Goal: Information Seeking & Learning: Learn about a topic

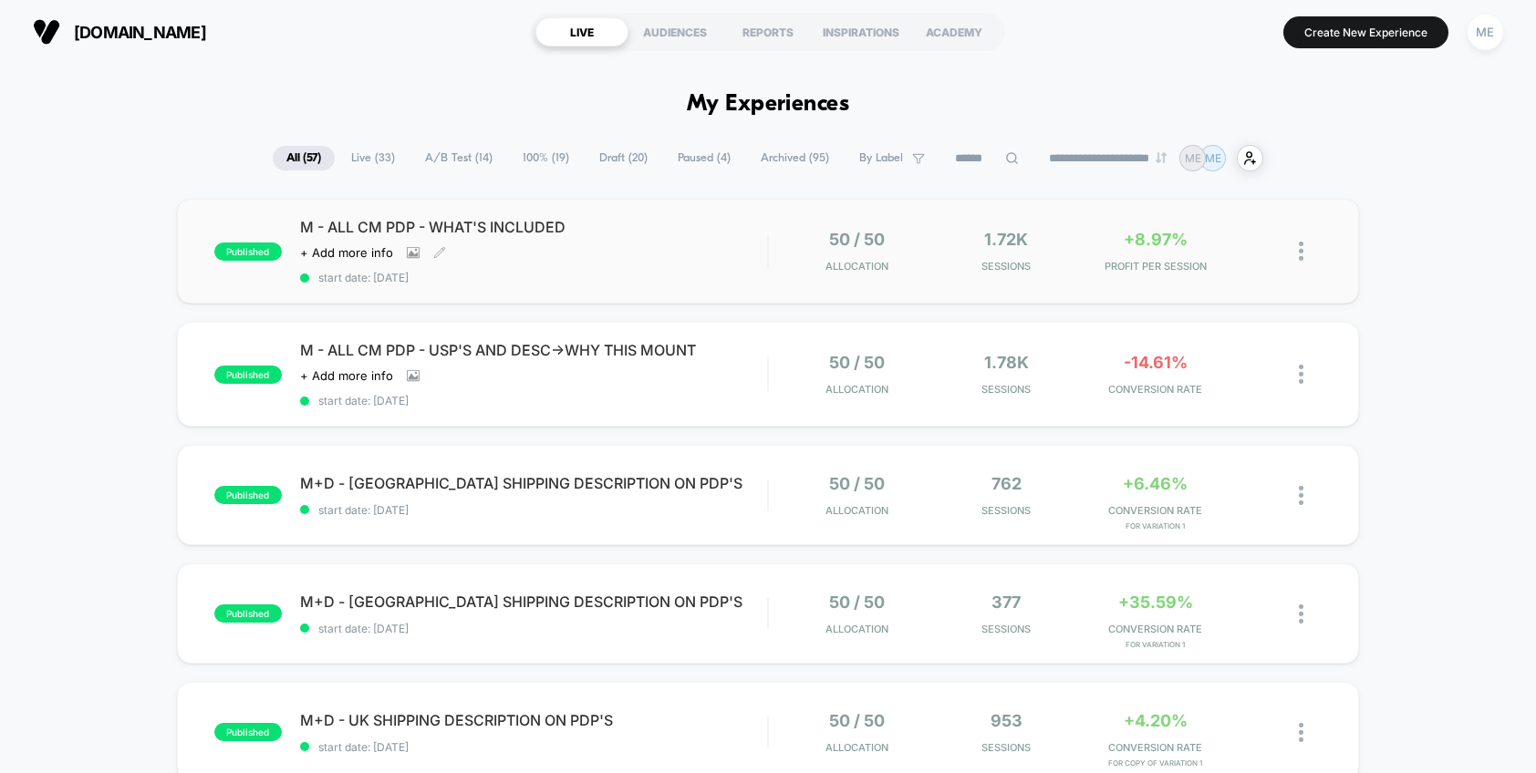
click at [725, 243] on div "M - ALL CM PDP - WHAT'S INCLUDED Click to view images Click to edit experience …" at bounding box center [534, 251] width 468 height 67
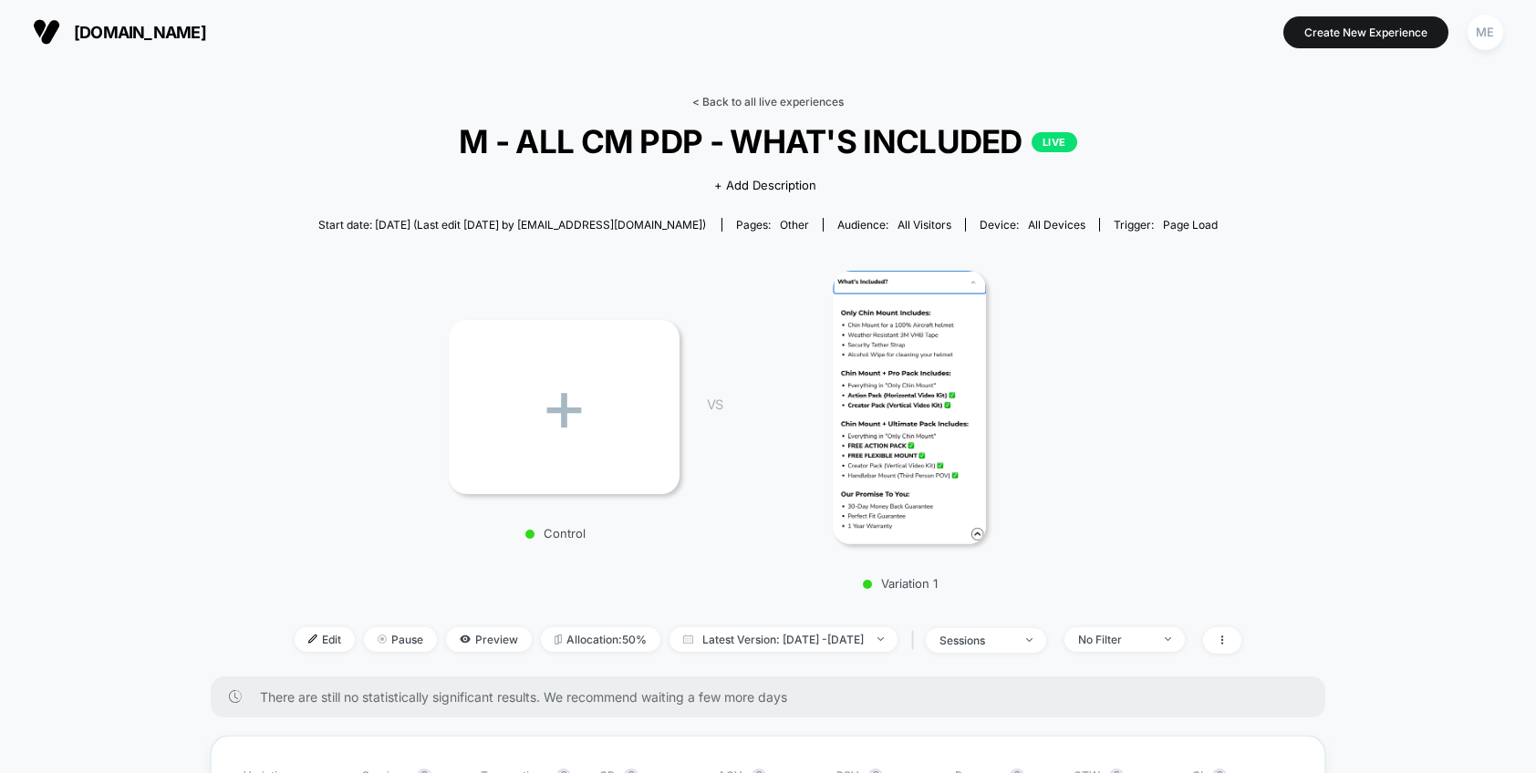
click at [780, 101] on link "< Back to all live experiences" at bounding box center [767, 102] width 151 height 14
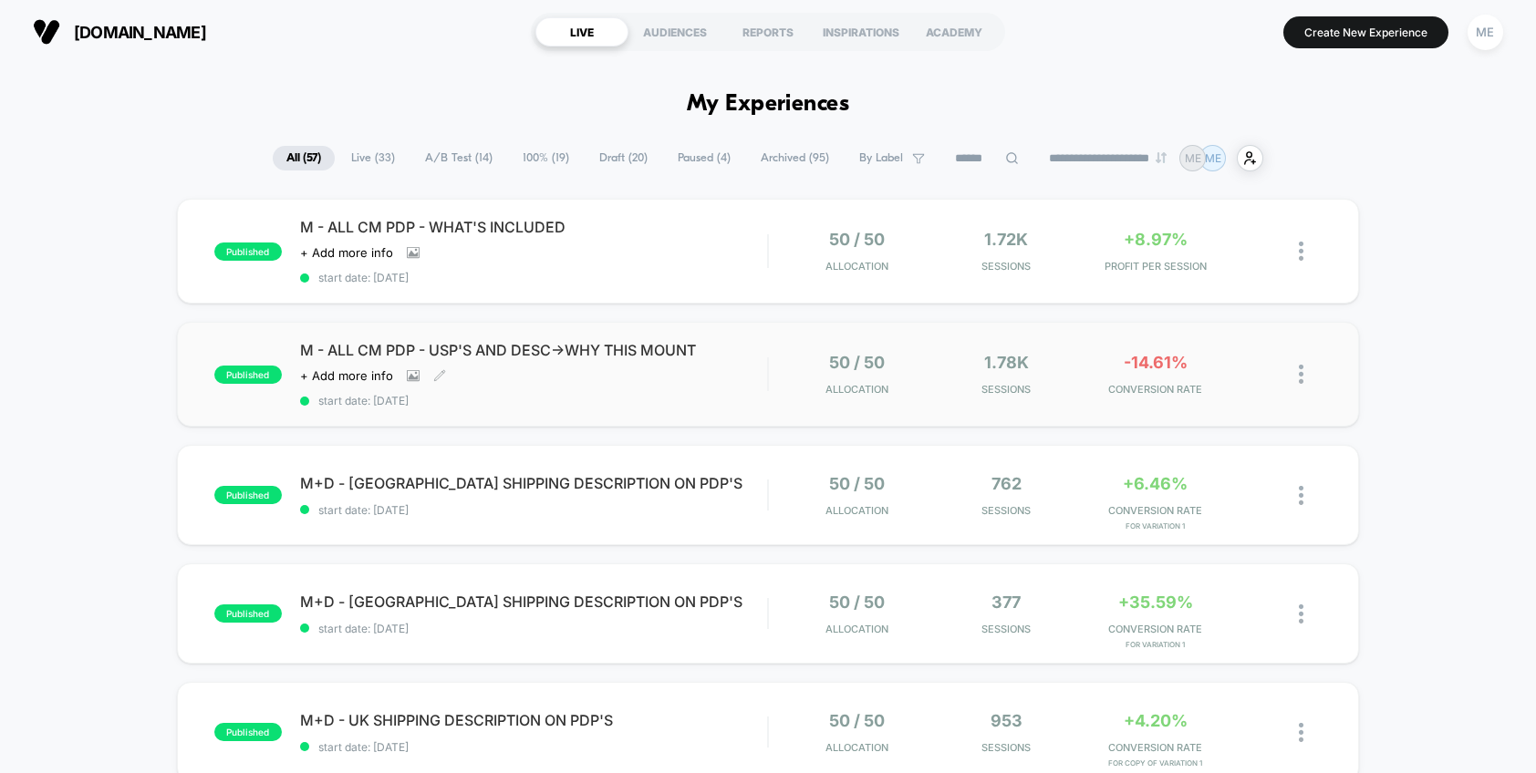
click at [681, 355] on span "M - ALL CM PDP - USP'S AND DESC->WHY THIS MOUNT" at bounding box center [534, 350] width 468 height 18
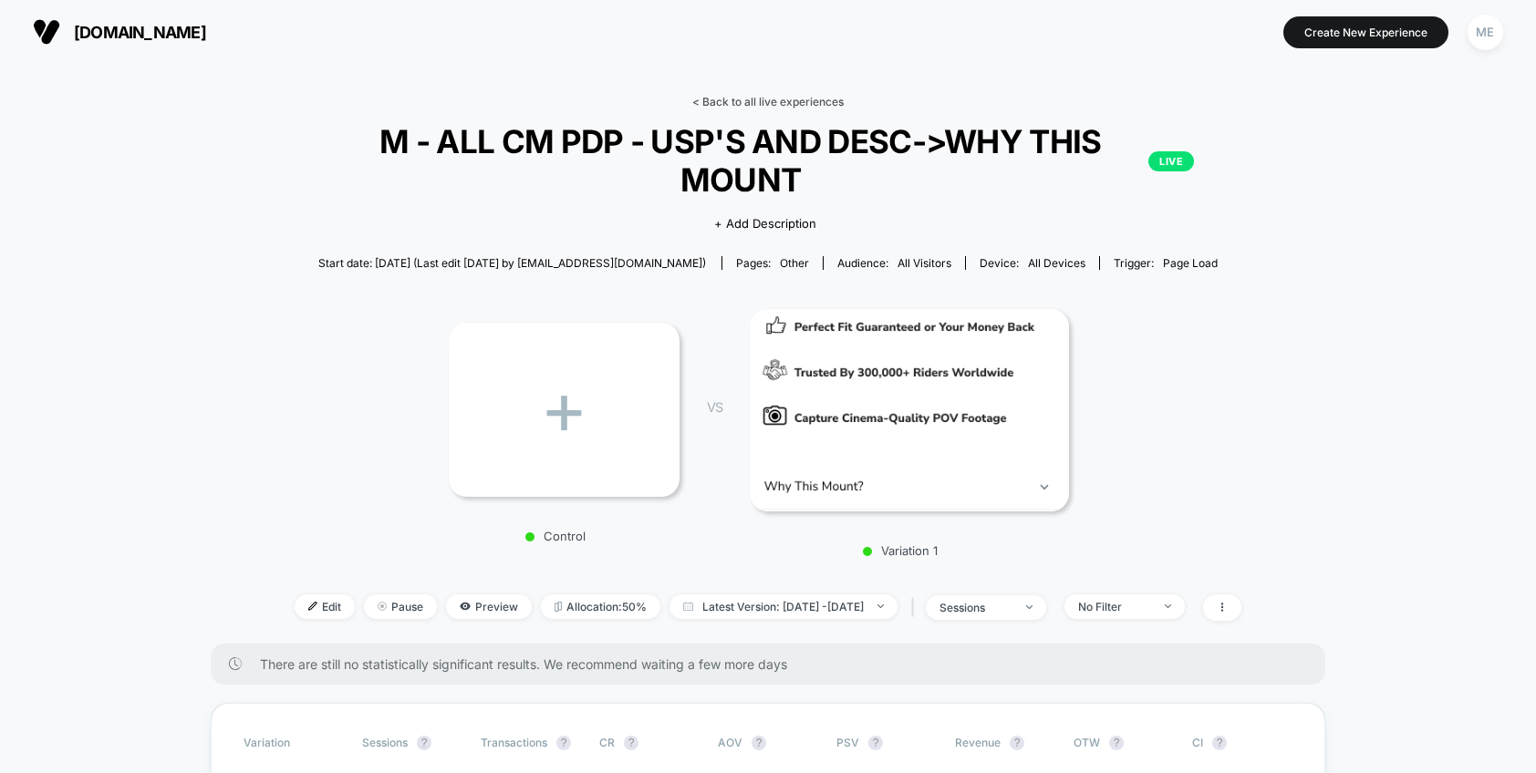
click at [740, 102] on link "< Back to all live experiences" at bounding box center [767, 102] width 151 height 14
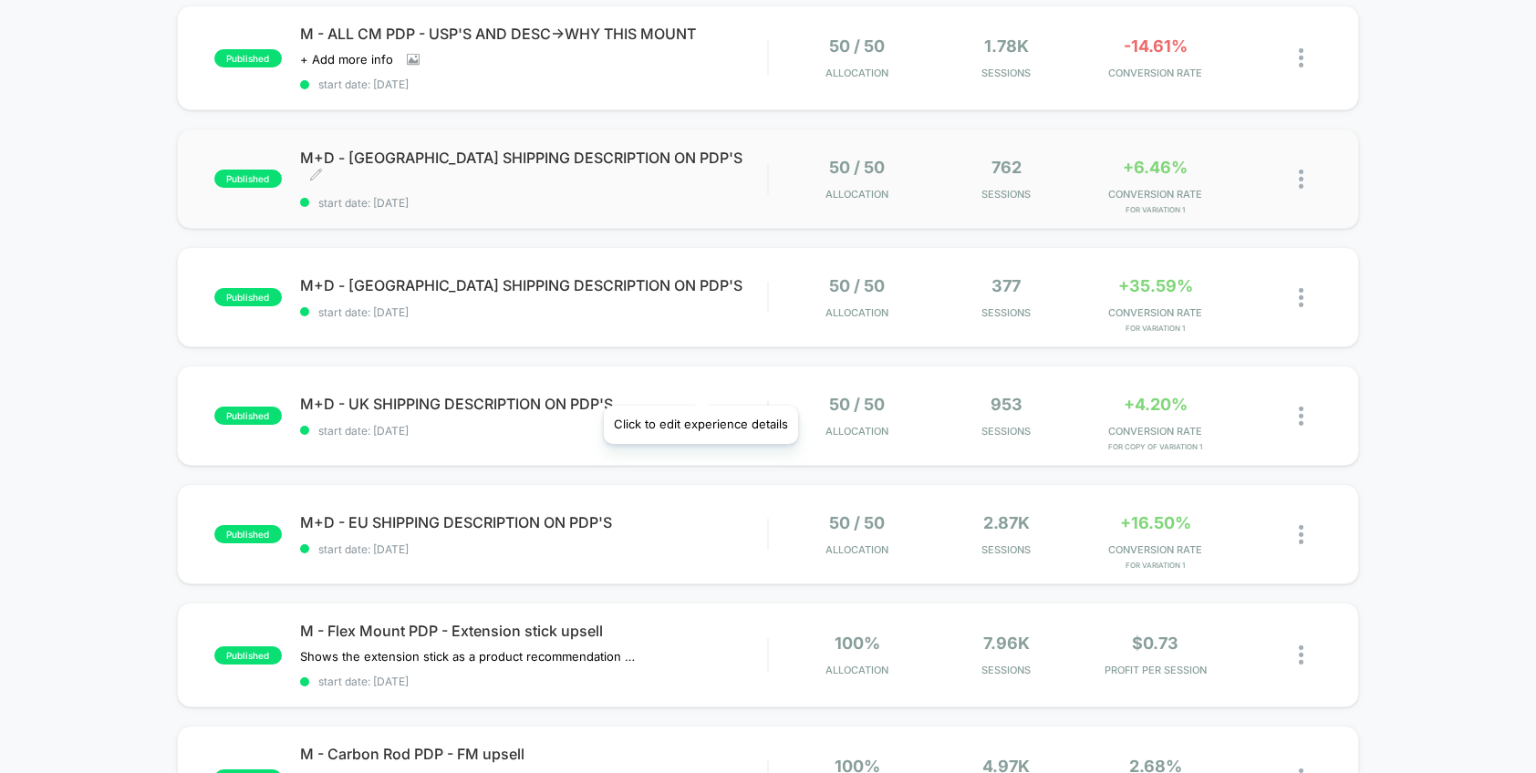
scroll to position [318, 0]
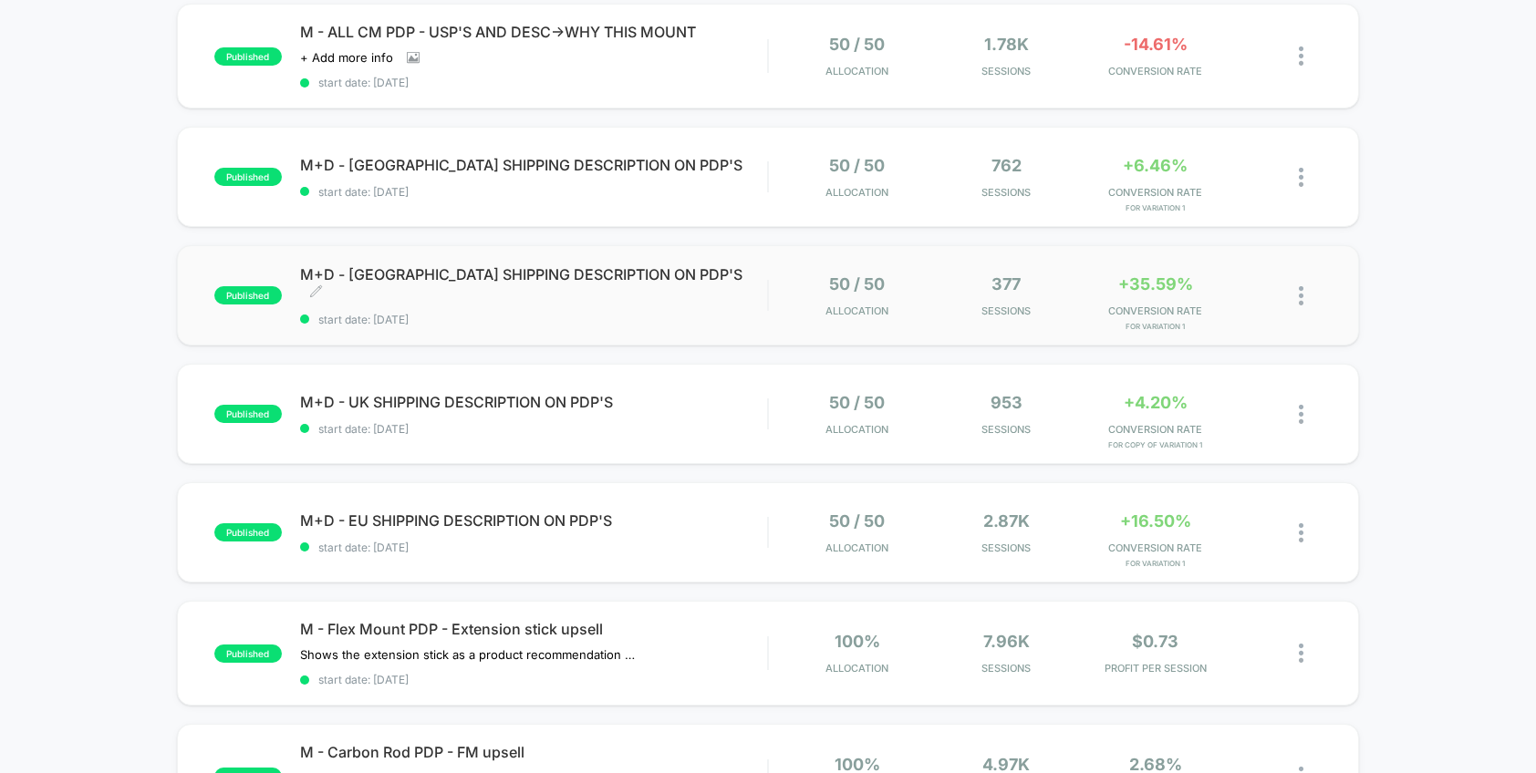
click at [727, 313] on span "start date: [DATE]" at bounding box center [534, 320] width 468 height 14
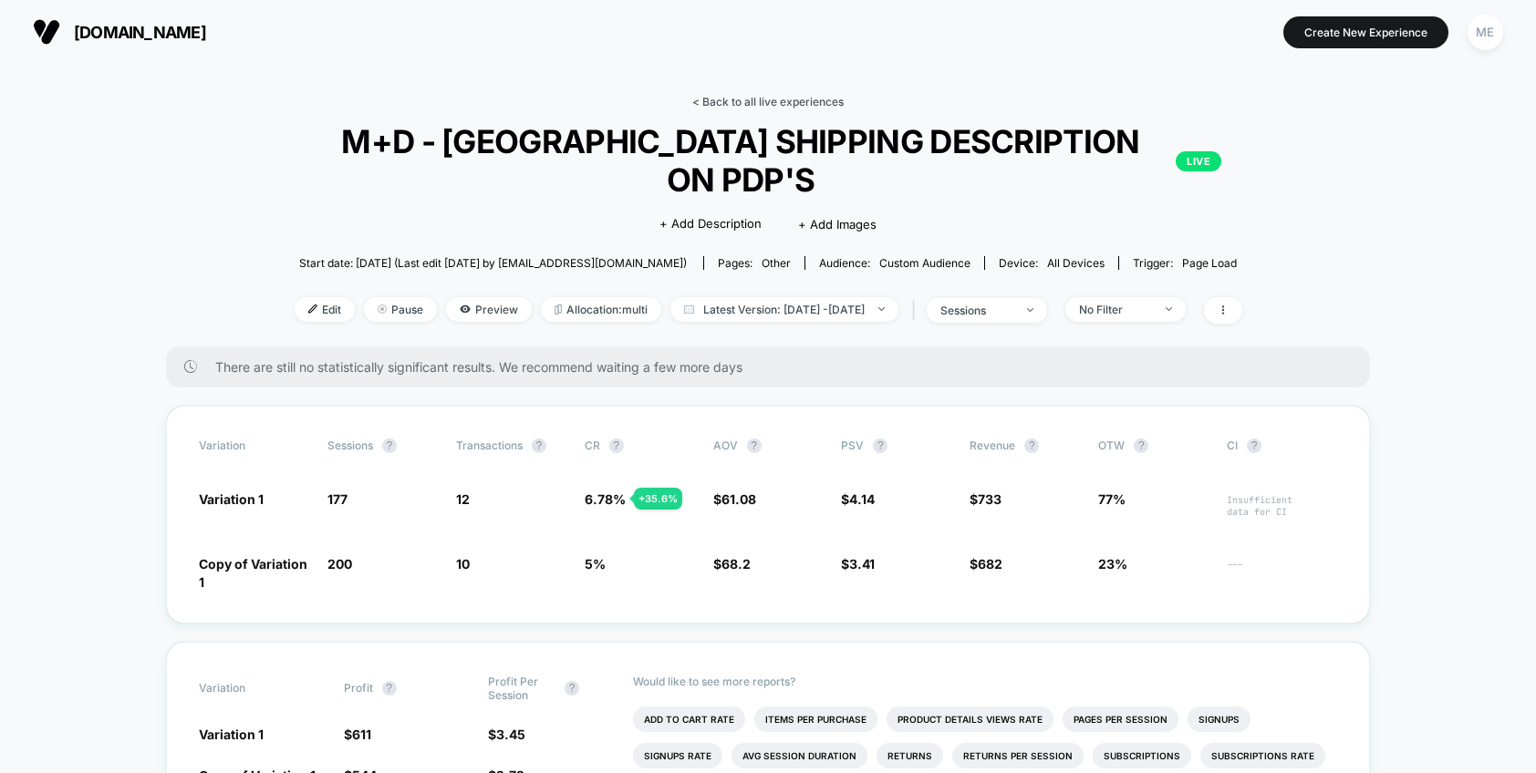
click at [746, 99] on link "< Back to all live experiences" at bounding box center [767, 102] width 151 height 14
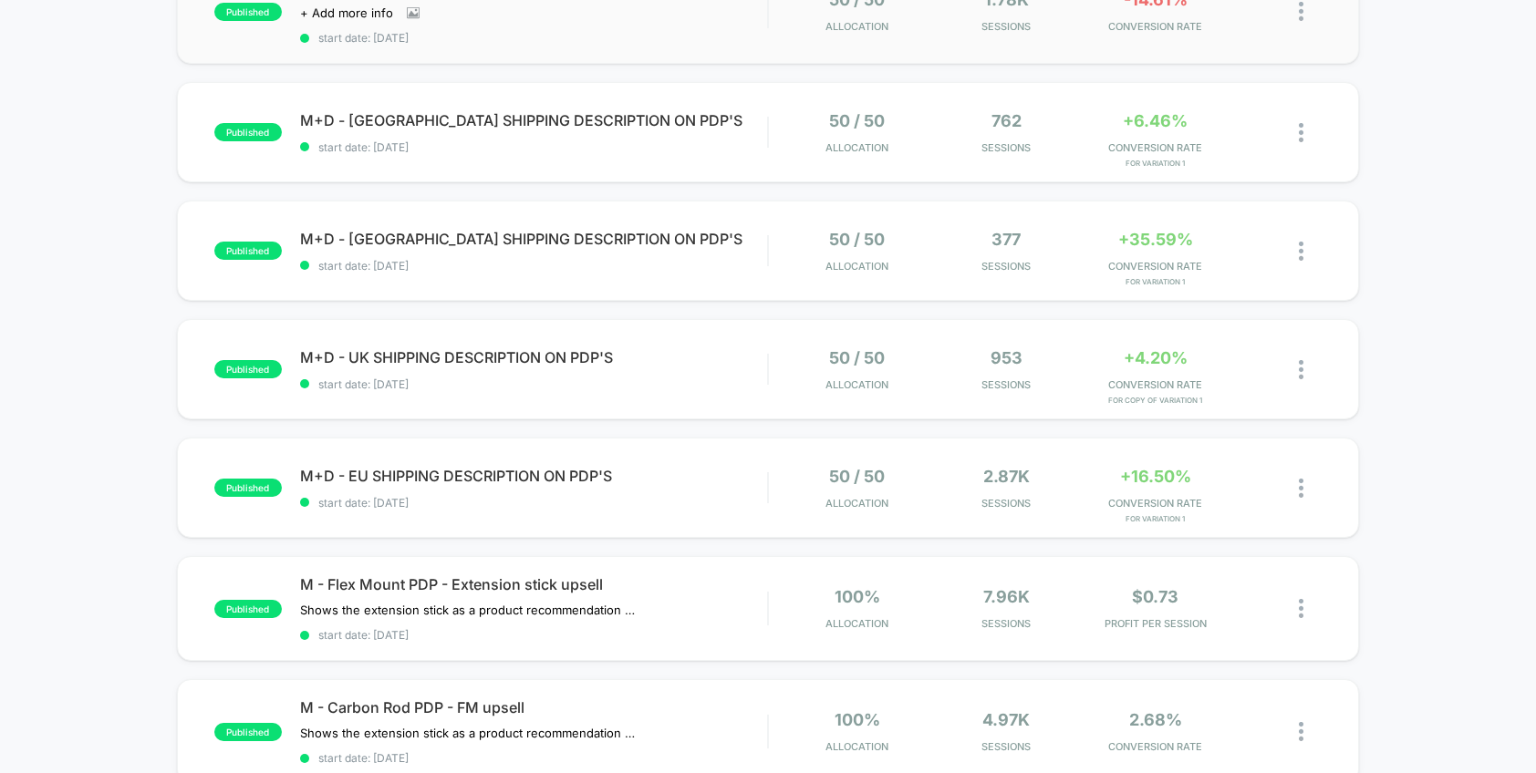
scroll to position [364, 0]
click at [702, 495] on span "start date: [DATE]" at bounding box center [534, 502] width 468 height 14
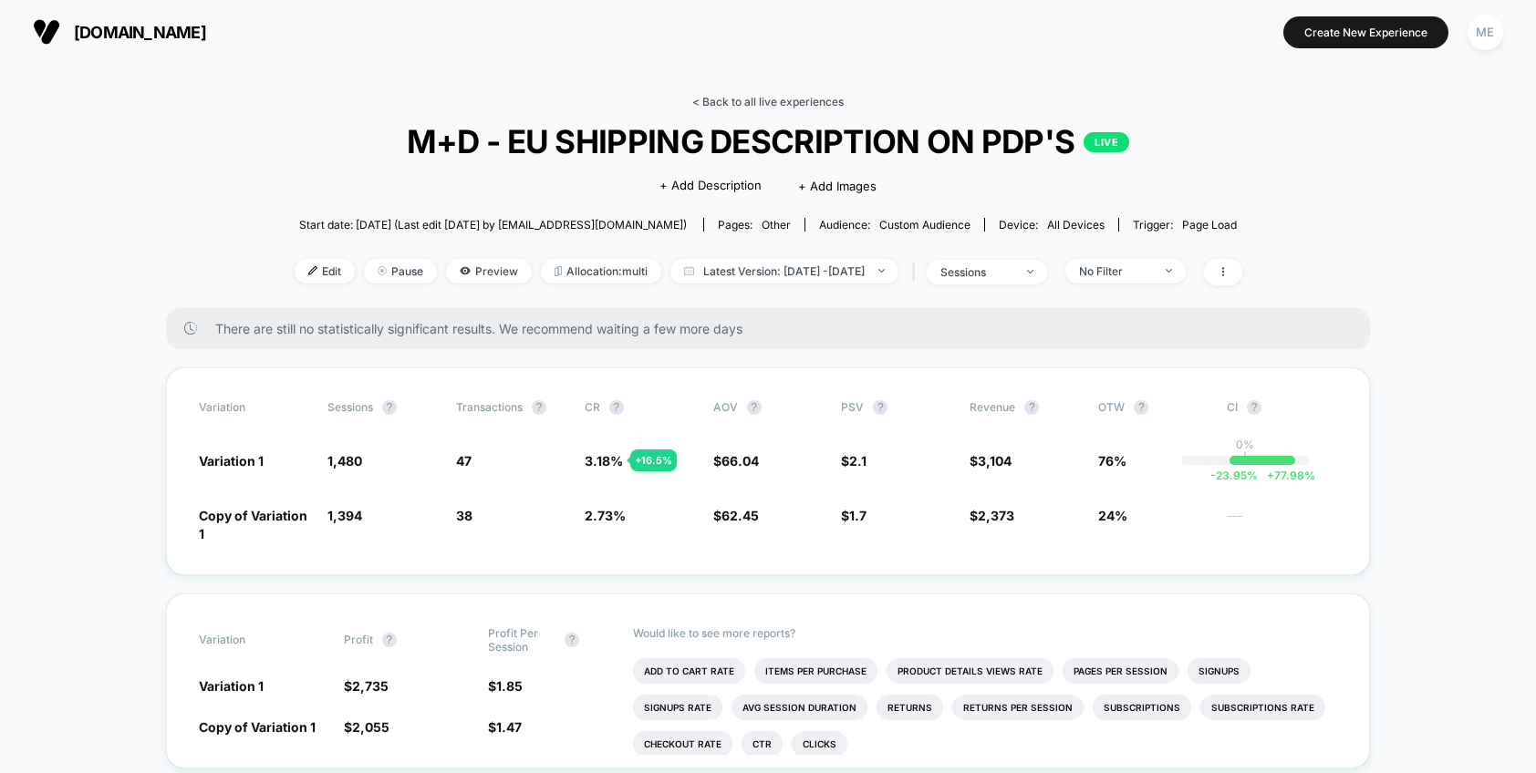
click at [786, 98] on link "< Back to all live experiences" at bounding box center [767, 102] width 151 height 14
